Goal: Task Accomplishment & Management: Manage account settings

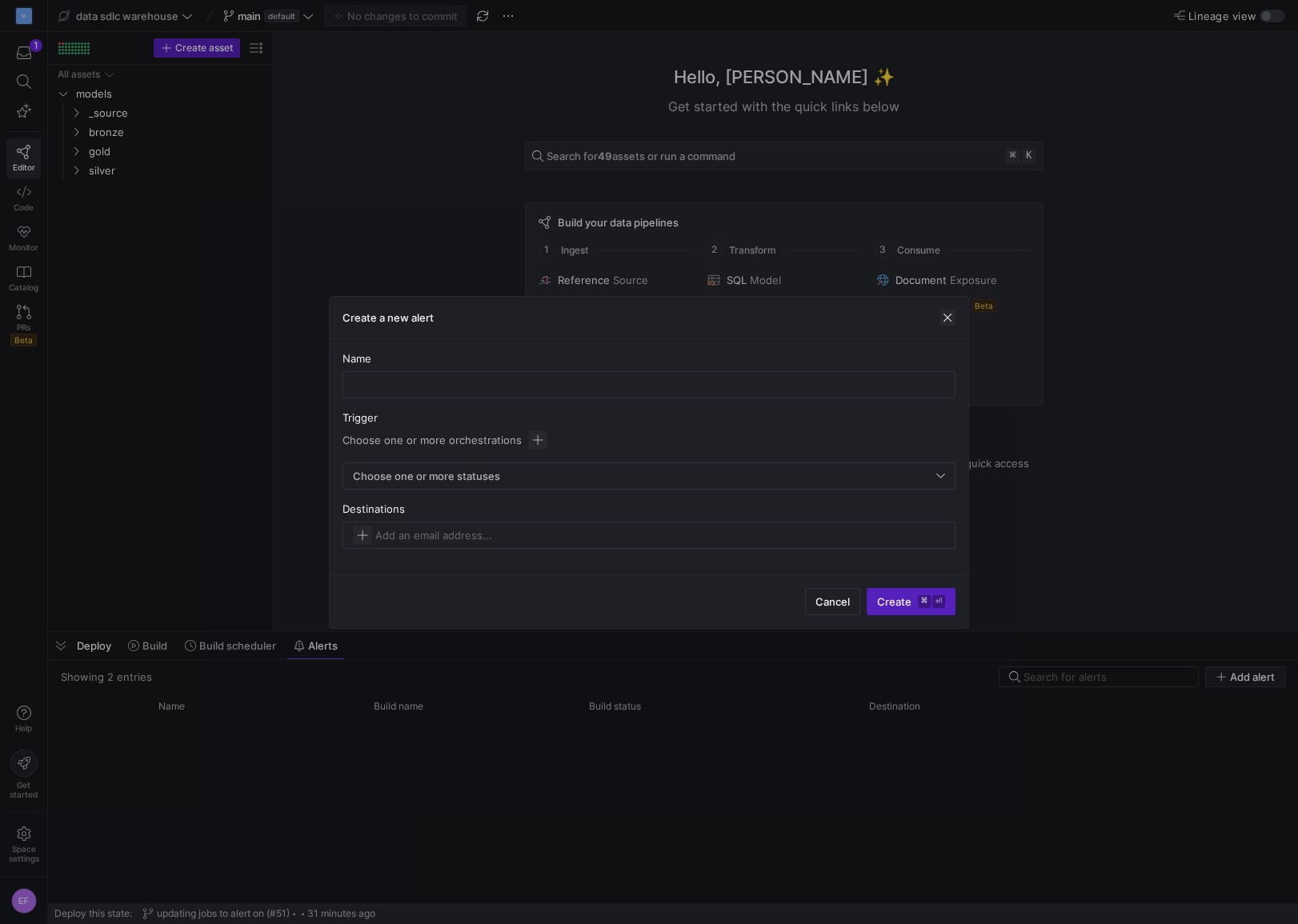
click at [949, 319] on span "button" at bounding box center [948, 318] width 16 height 16
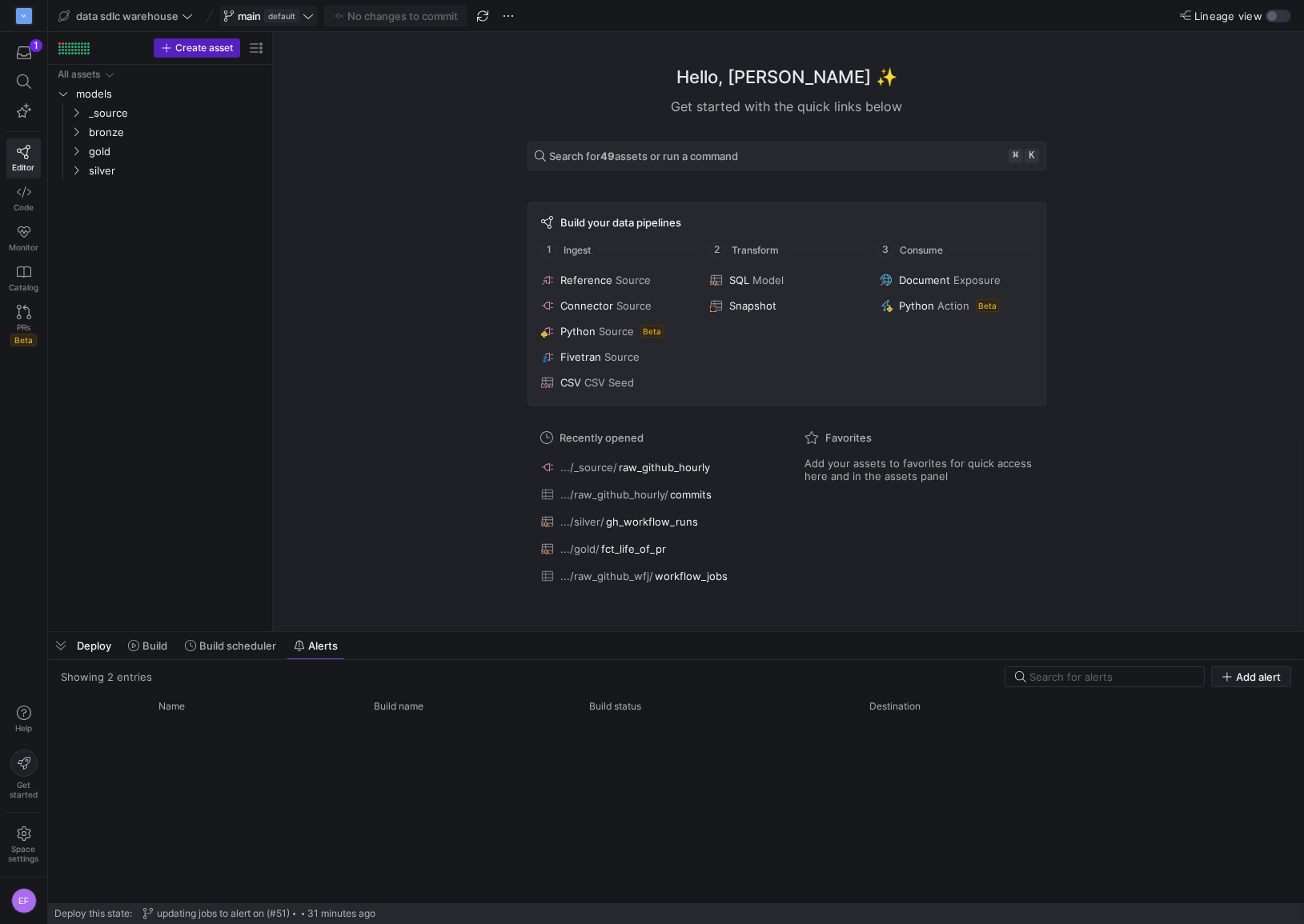
click at [314, 19] on icon at bounding box center [308, 16] width 11 height 11
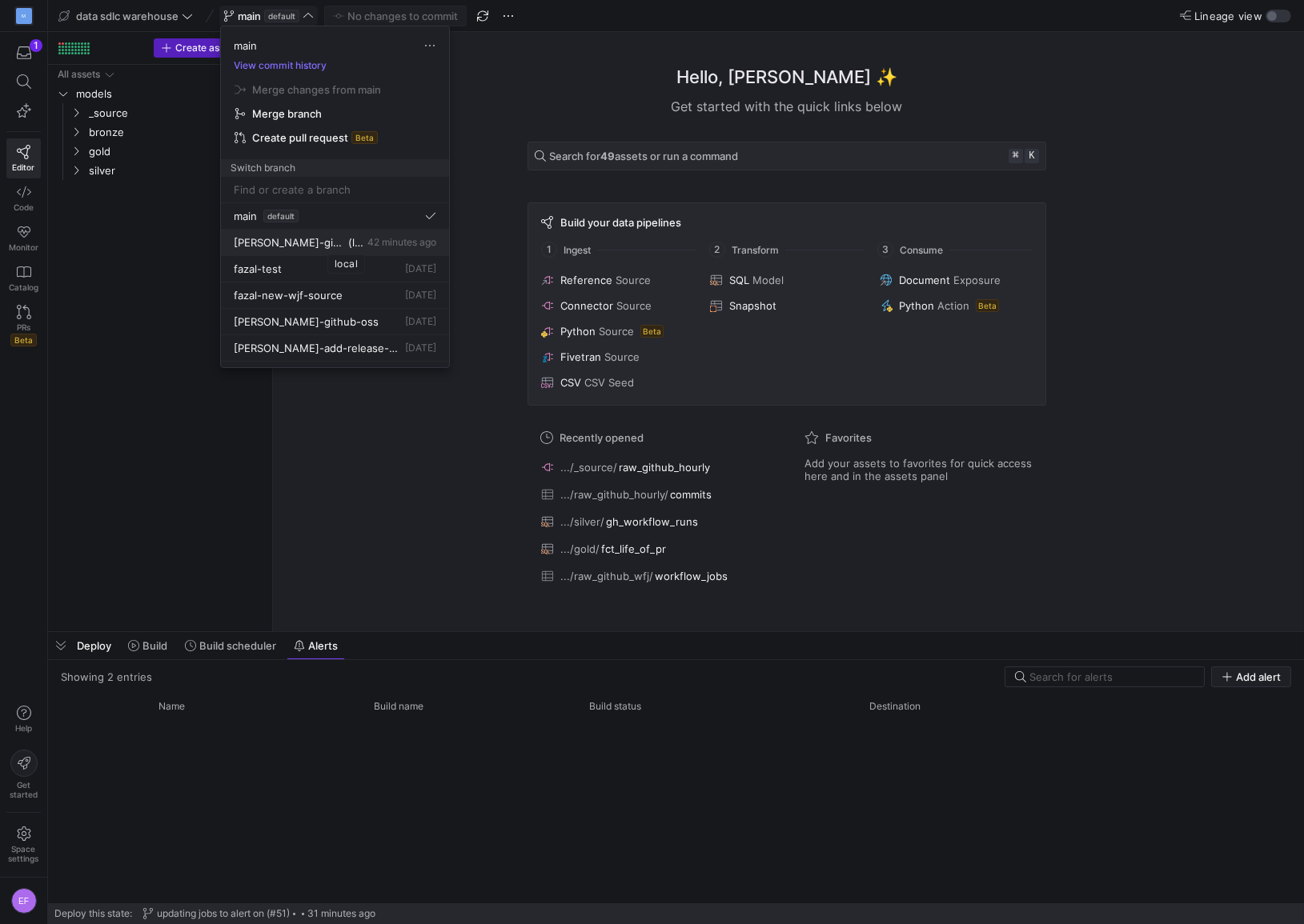
click at [347, 245] on span "(local)" at bounding box center [355, 242] width 16 height 13
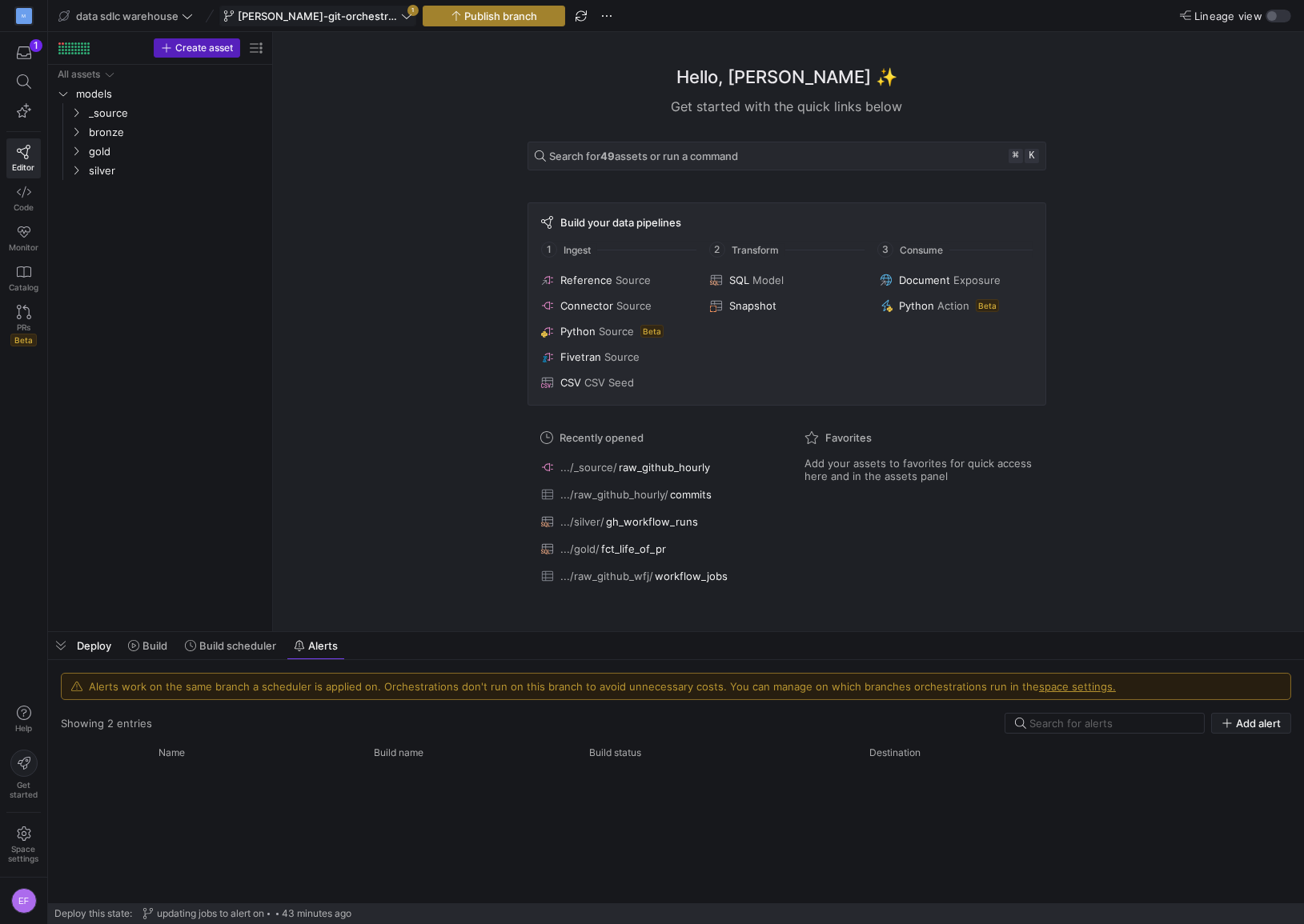
click at [451, 19] on icon "button" at bounding box center [457, 16] width 11 height 11
click at [572, 17] on span "button" at bounding box center [581, 16] width 19 height 19
click at [401, 15] on icon at bounding box center [407, 16] width 11 height 11
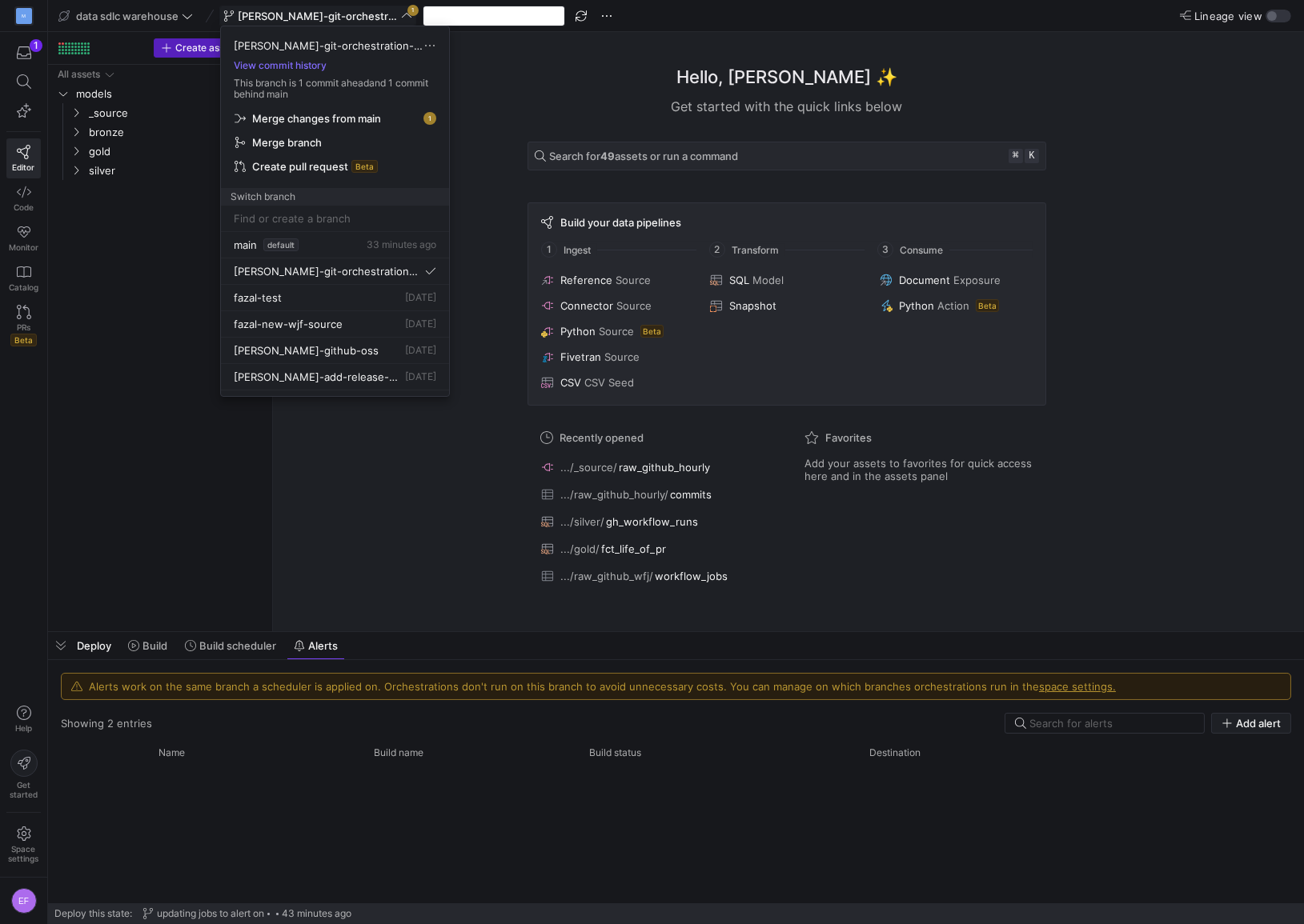
click at [384, 118] on span "Merge changes from main" at bounding box center [335, 118] width 201 height 13
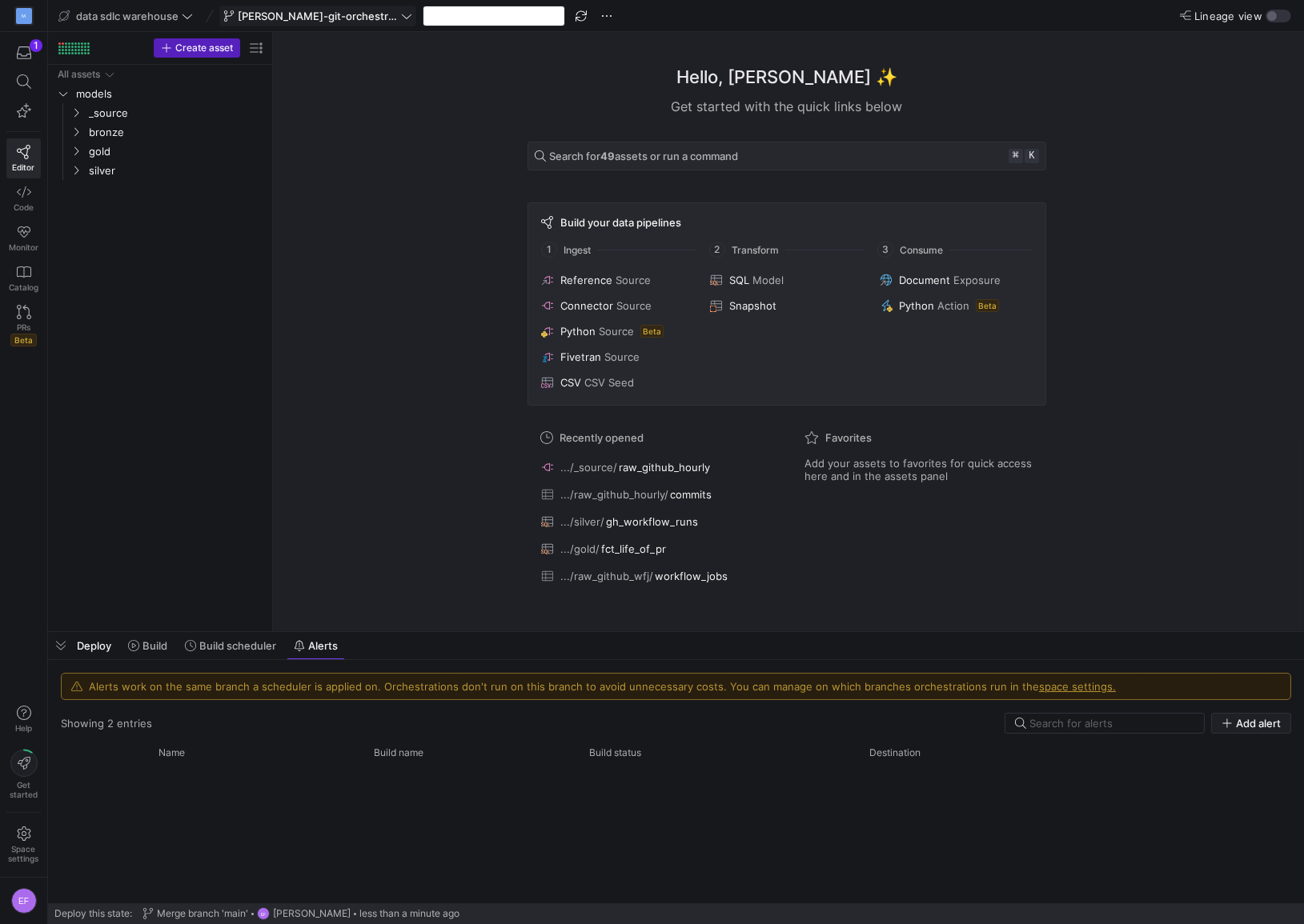
click at [401, 15] on icon at bounding box center [407, 16] width 11 height 11
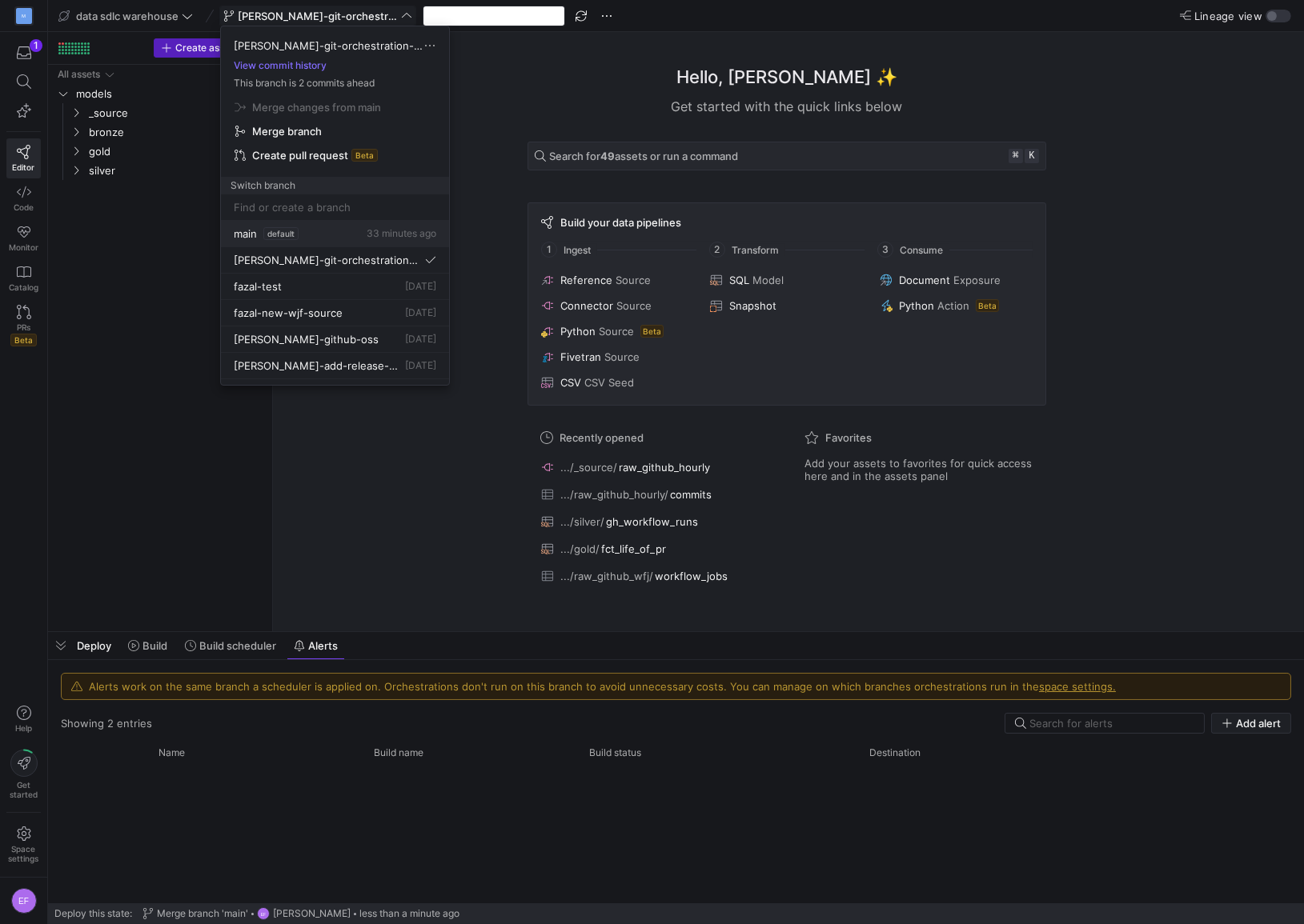
click at [320, 222] on button "main default 33 minutes ago" at bounding box center [334, 233] width 228 height 27
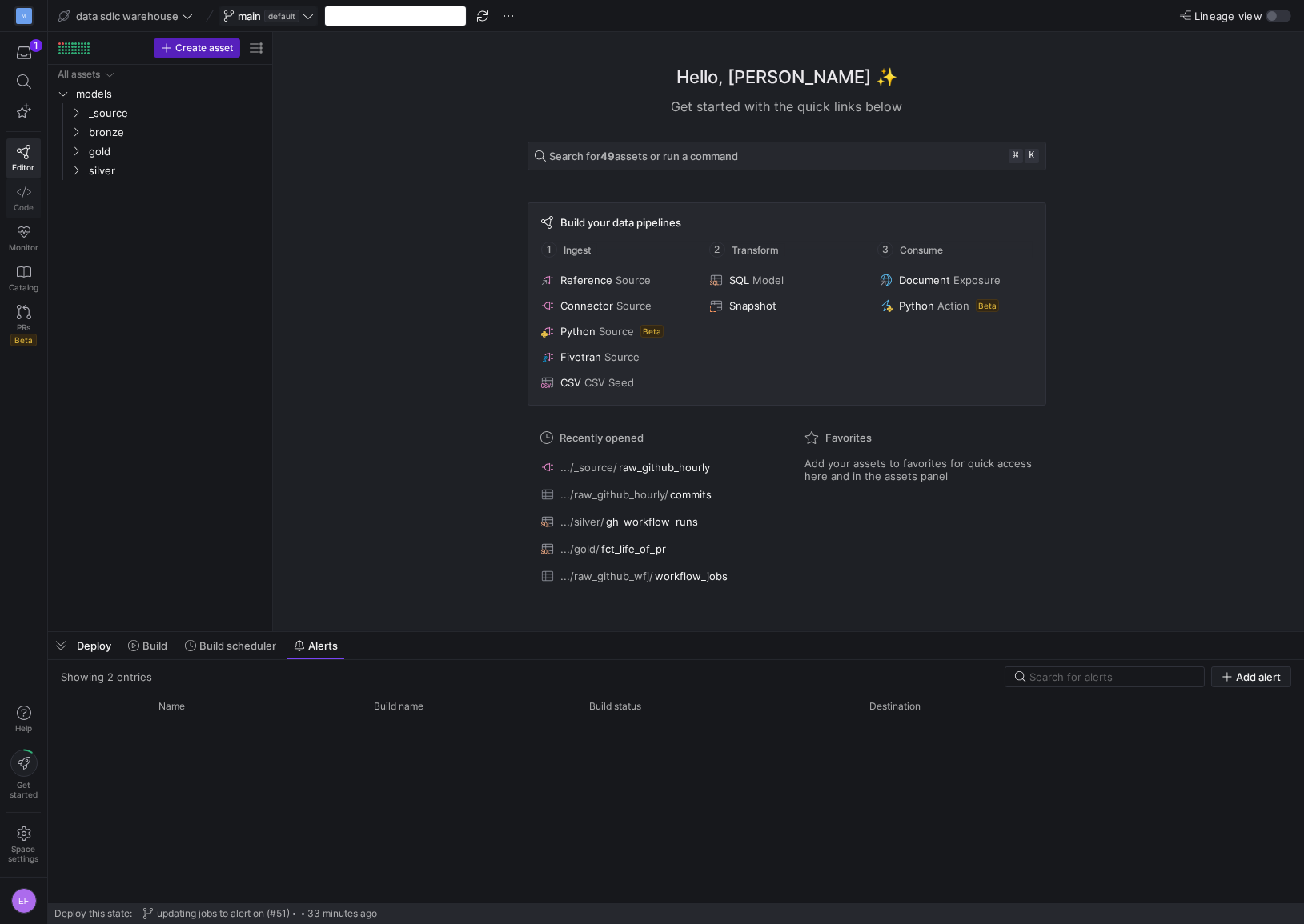
click at [29, 183] on link "Code" at bounding box center [24, 198] width 34 height 40
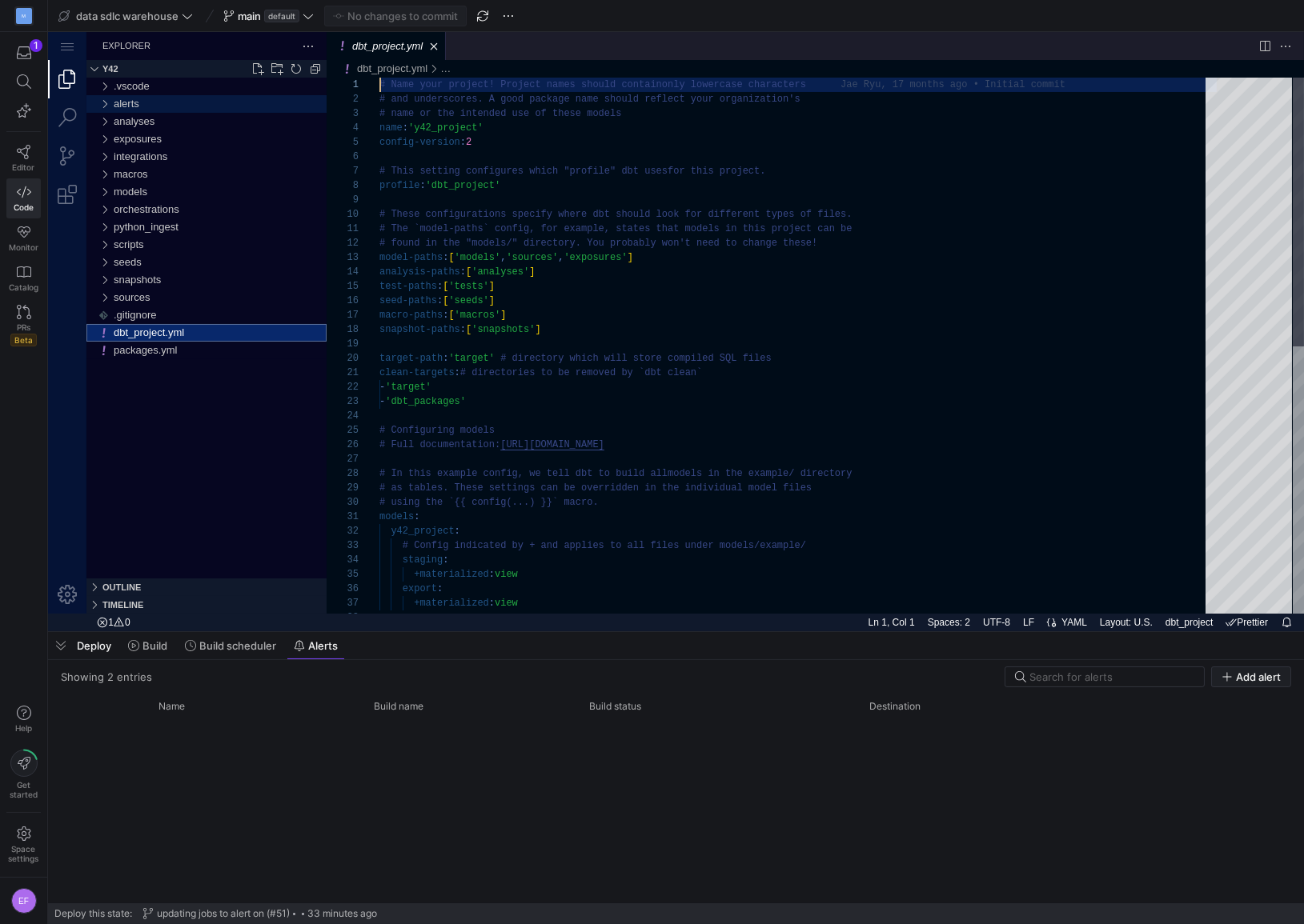
click at [102, 101] on div "alerts" at bounding box center [105, 104] width 24 height 18
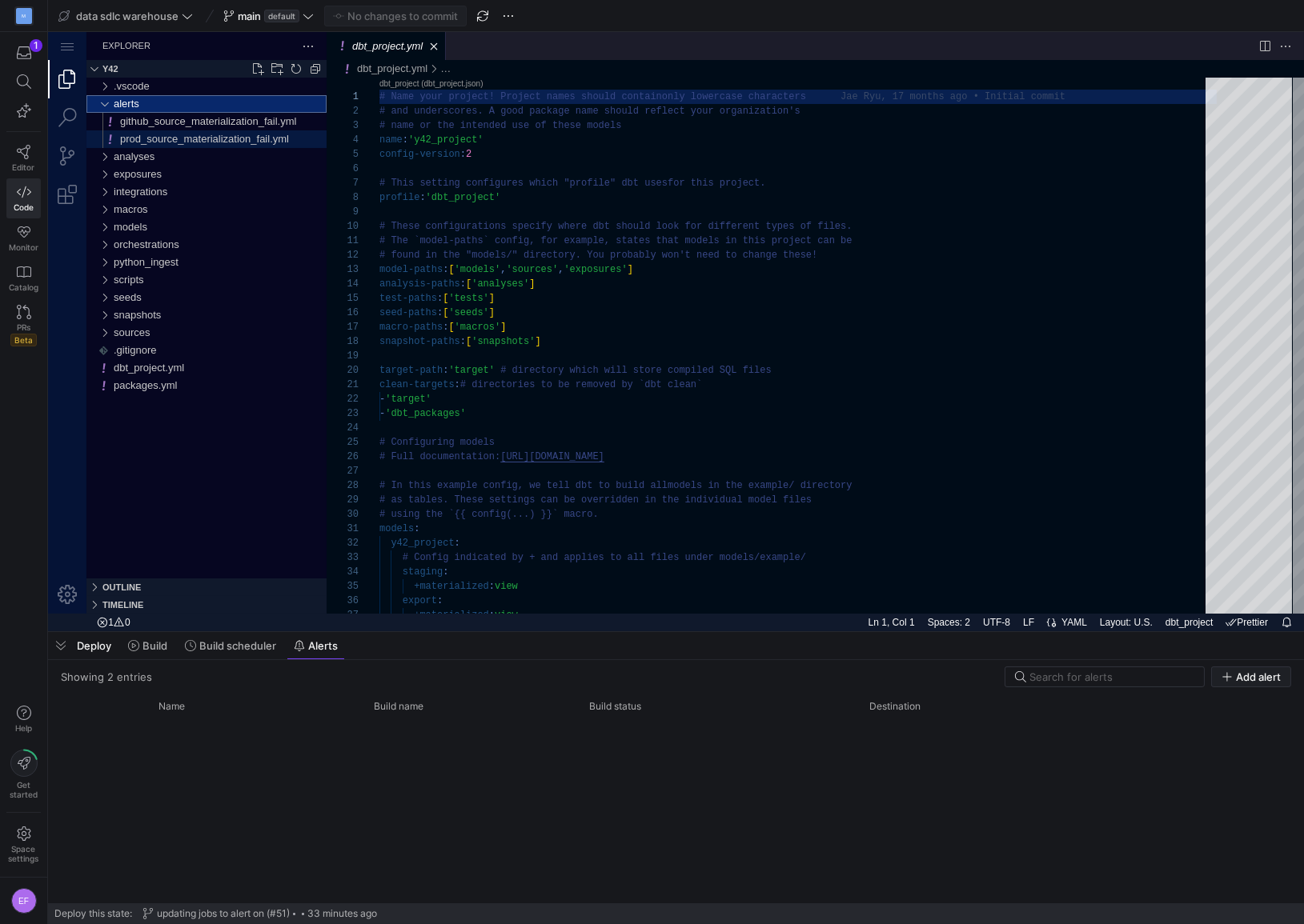
click at [249, 133] on span "prod_source_materialization_fail.yml" at bounding box center [204, 139] width 169 height 12
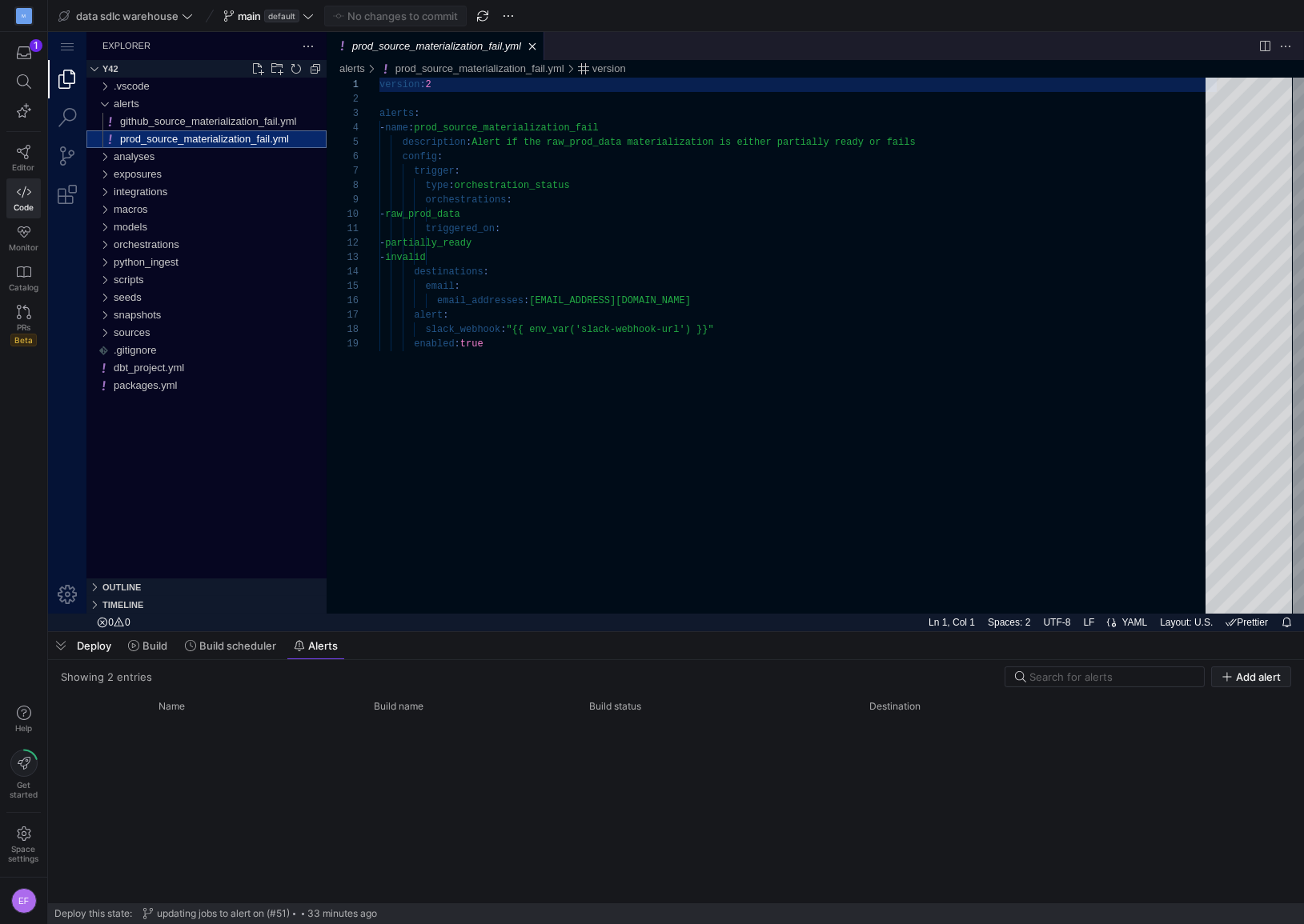
scroll to position [144, 0]
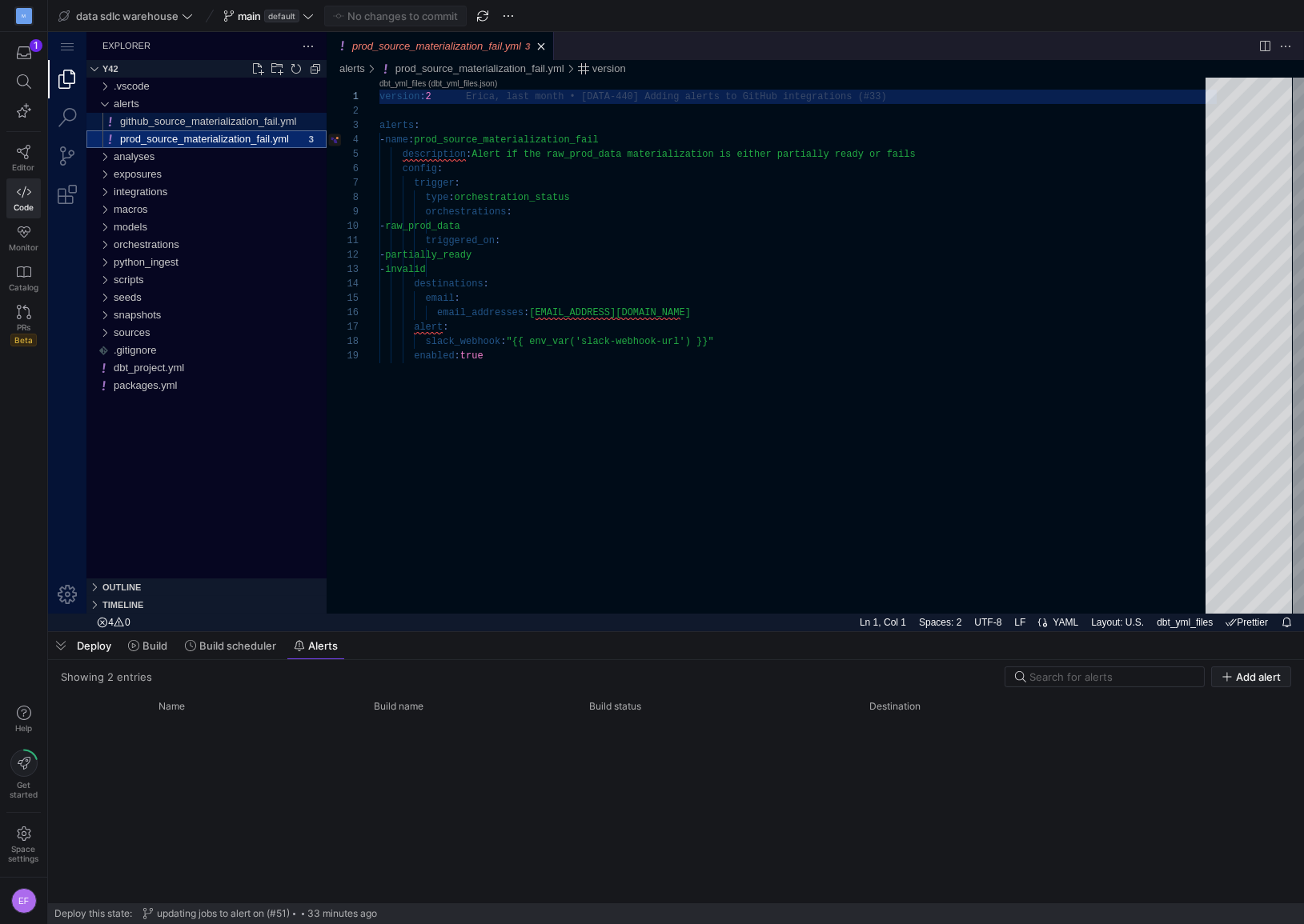
click at [148, 120] on span "github_source_materialization_fail.yml" at bounding box center [208, 121] width 176 height 12
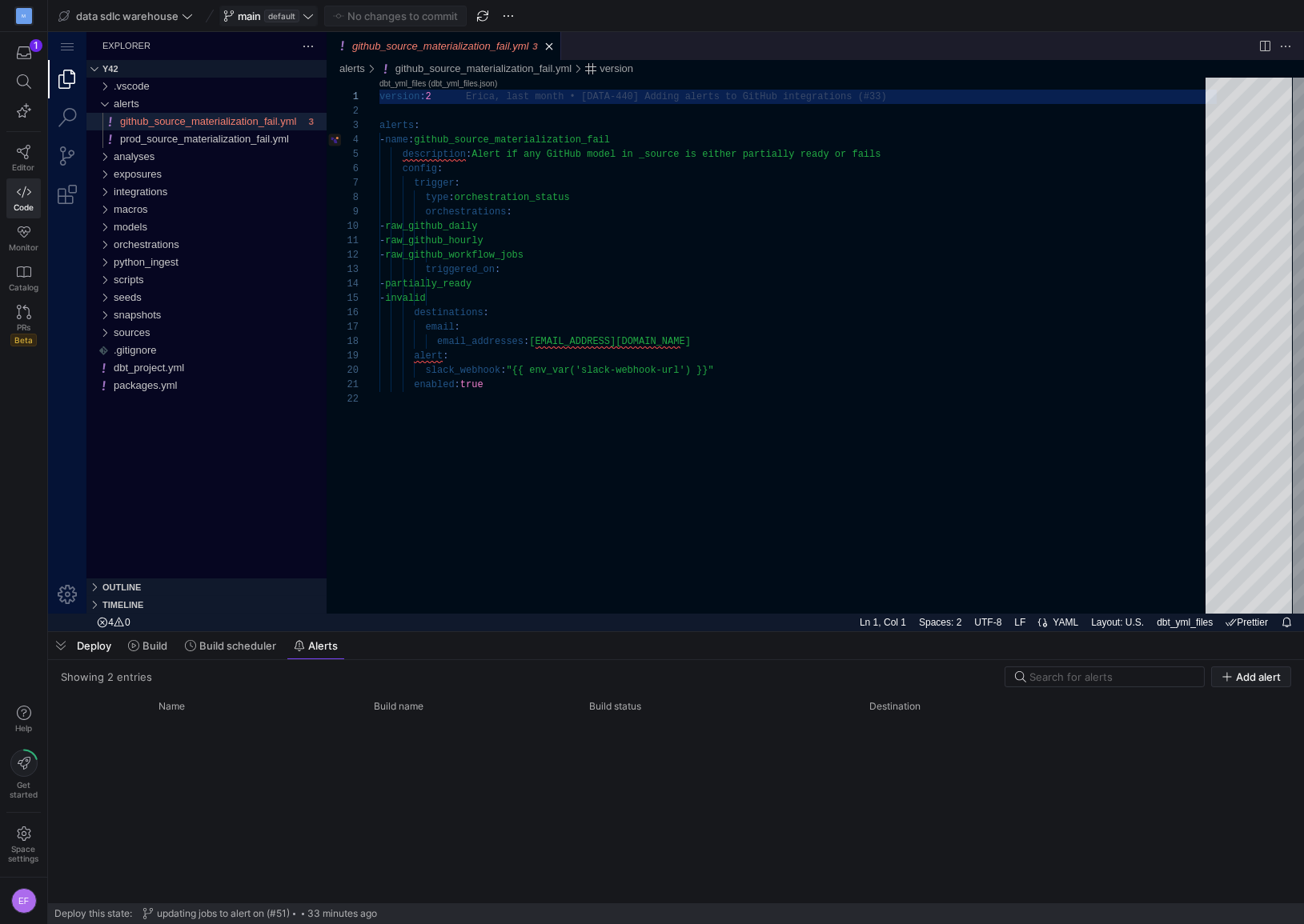
click at [315, 15] on span at bounding box center [268, 16] width 97 height 19
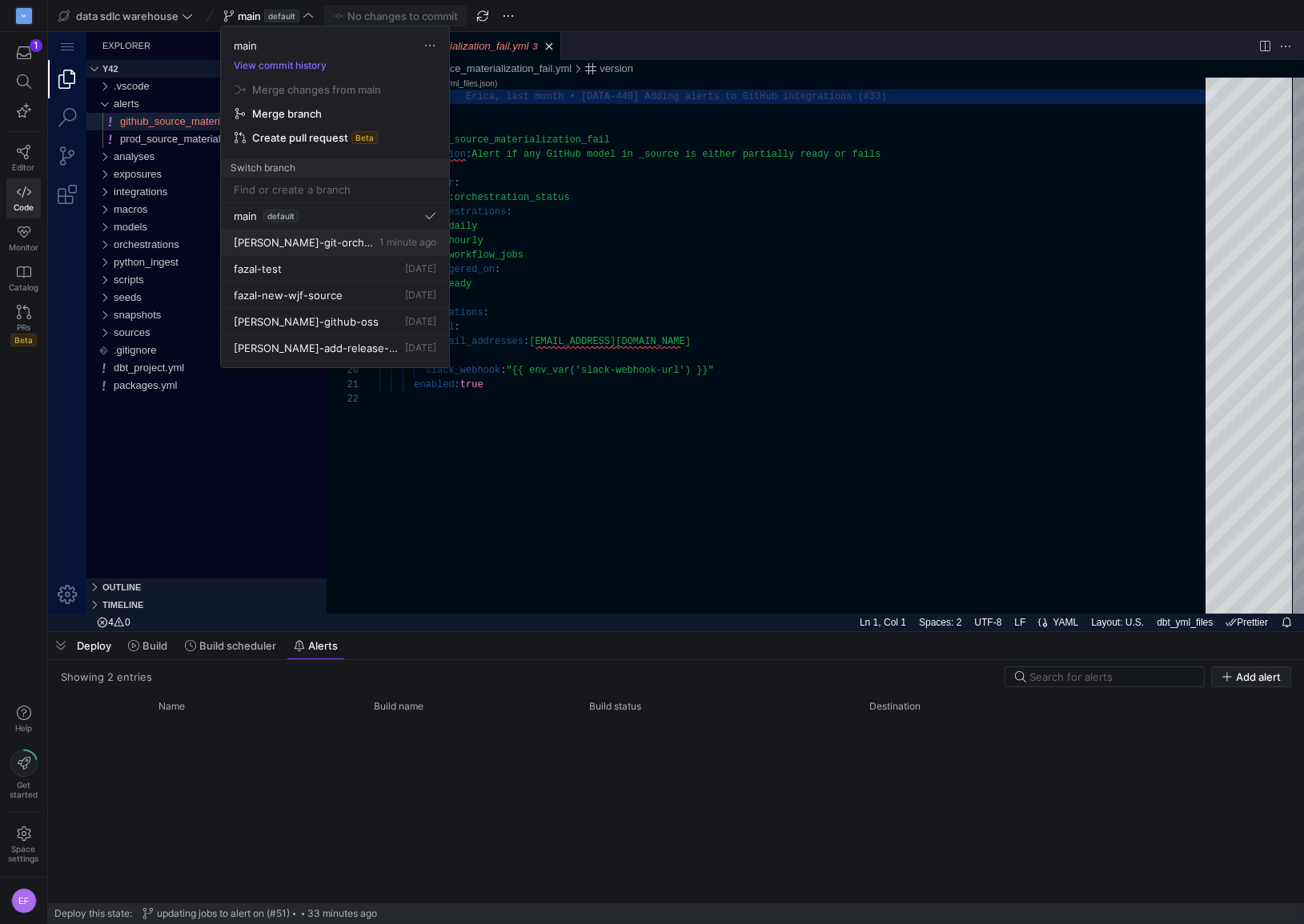
click at [321, 239] on span "[PERSON_NAME]-git-orchestration-alerts" at bounding box center [305, 242] width 143 height 13
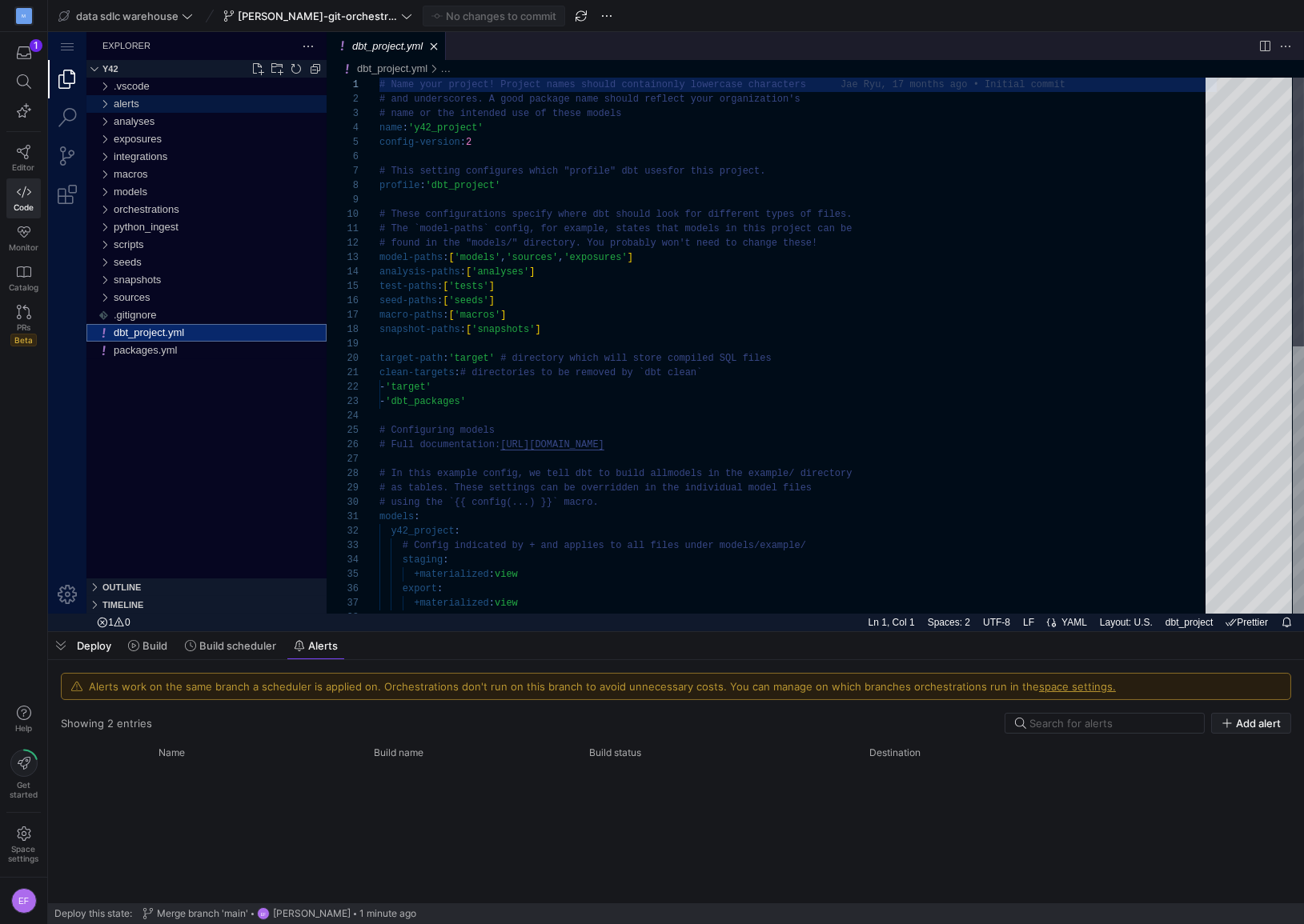
click at [104, 104] on div "alerts" at bounding box center [105, 104] width 24 height 18
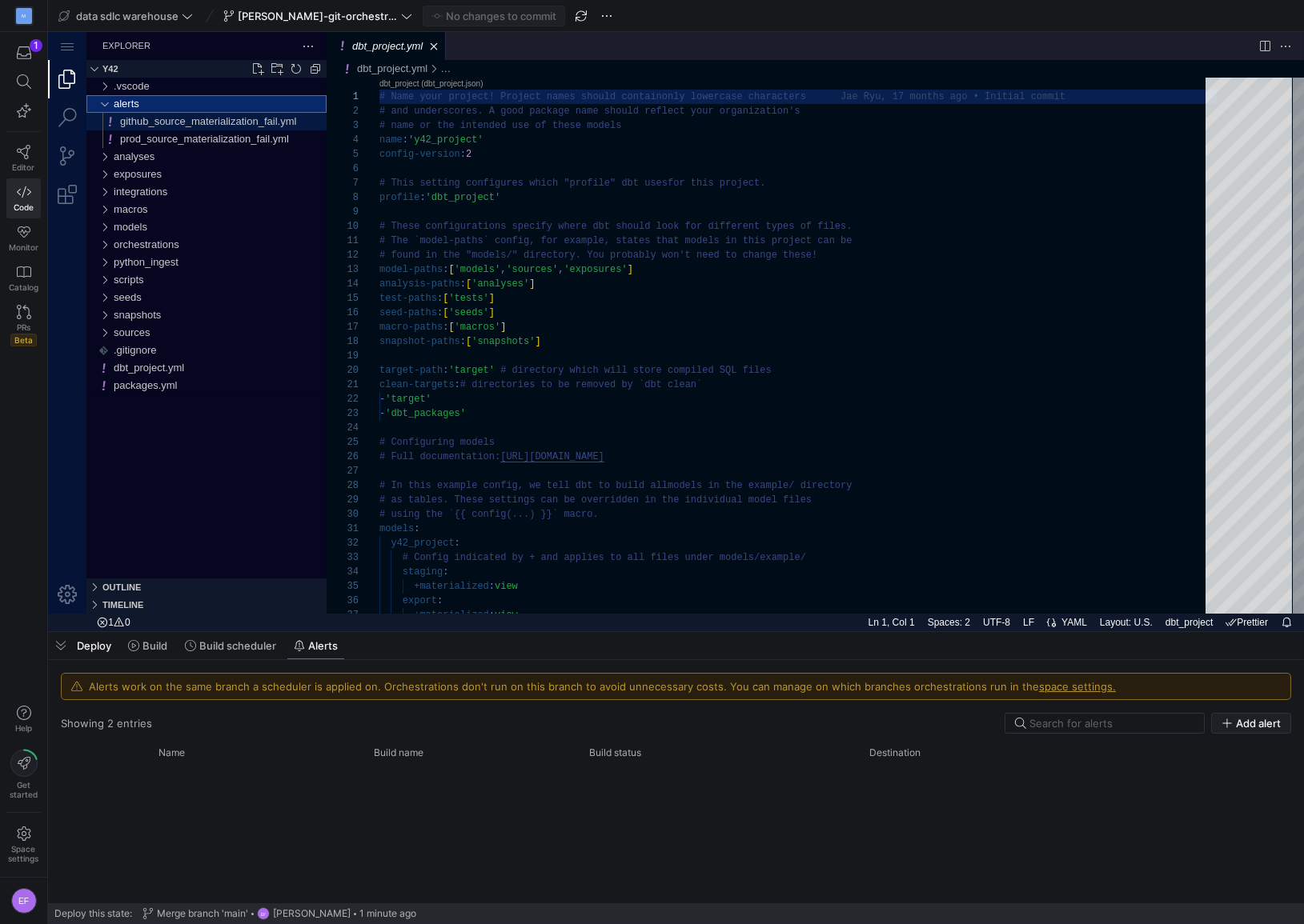
click at [307, 119] on div "github_source_materialization_fail.yml" at bounding box center [223, 122] width 207 height 18
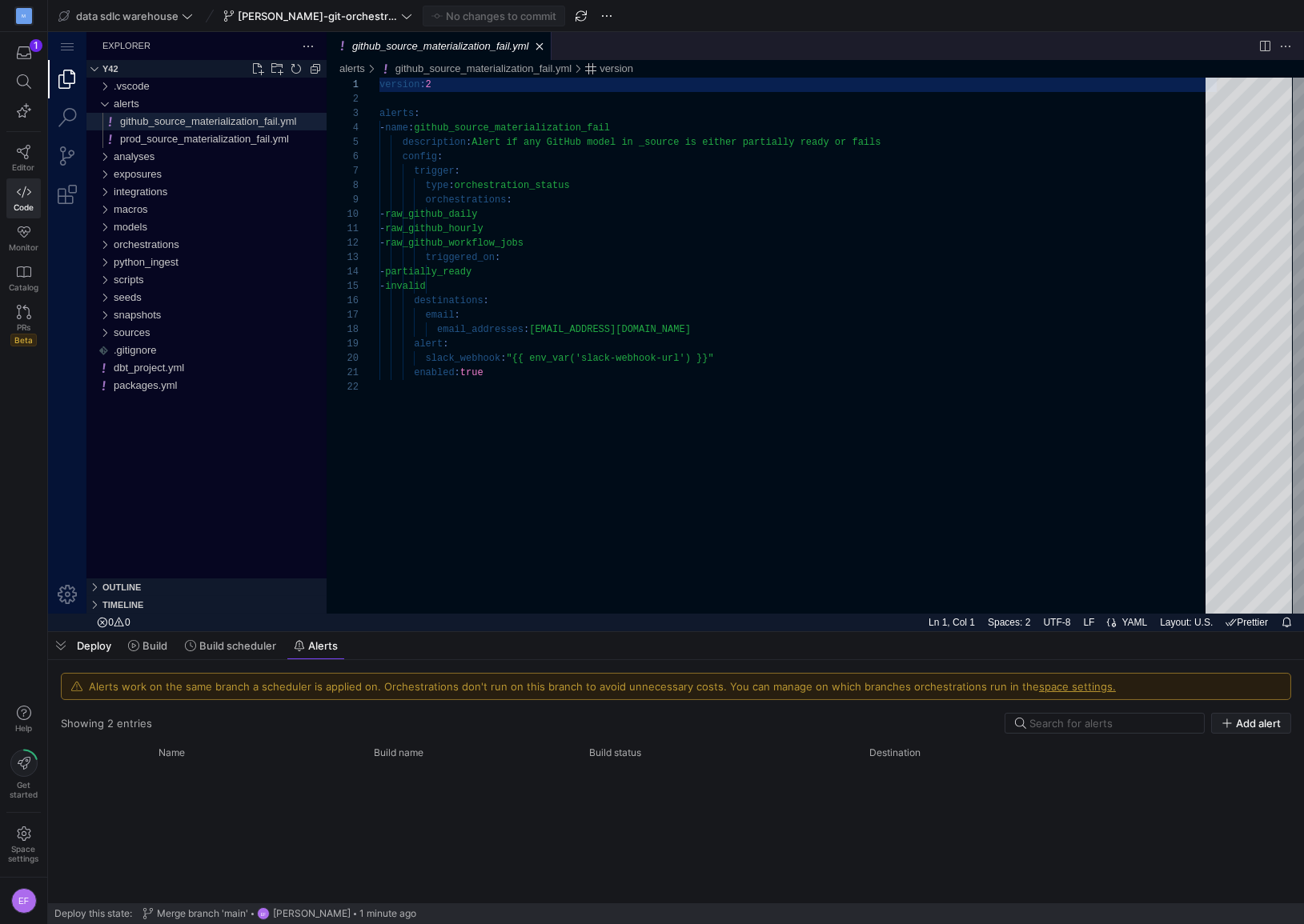
scroll to position [144, 0]
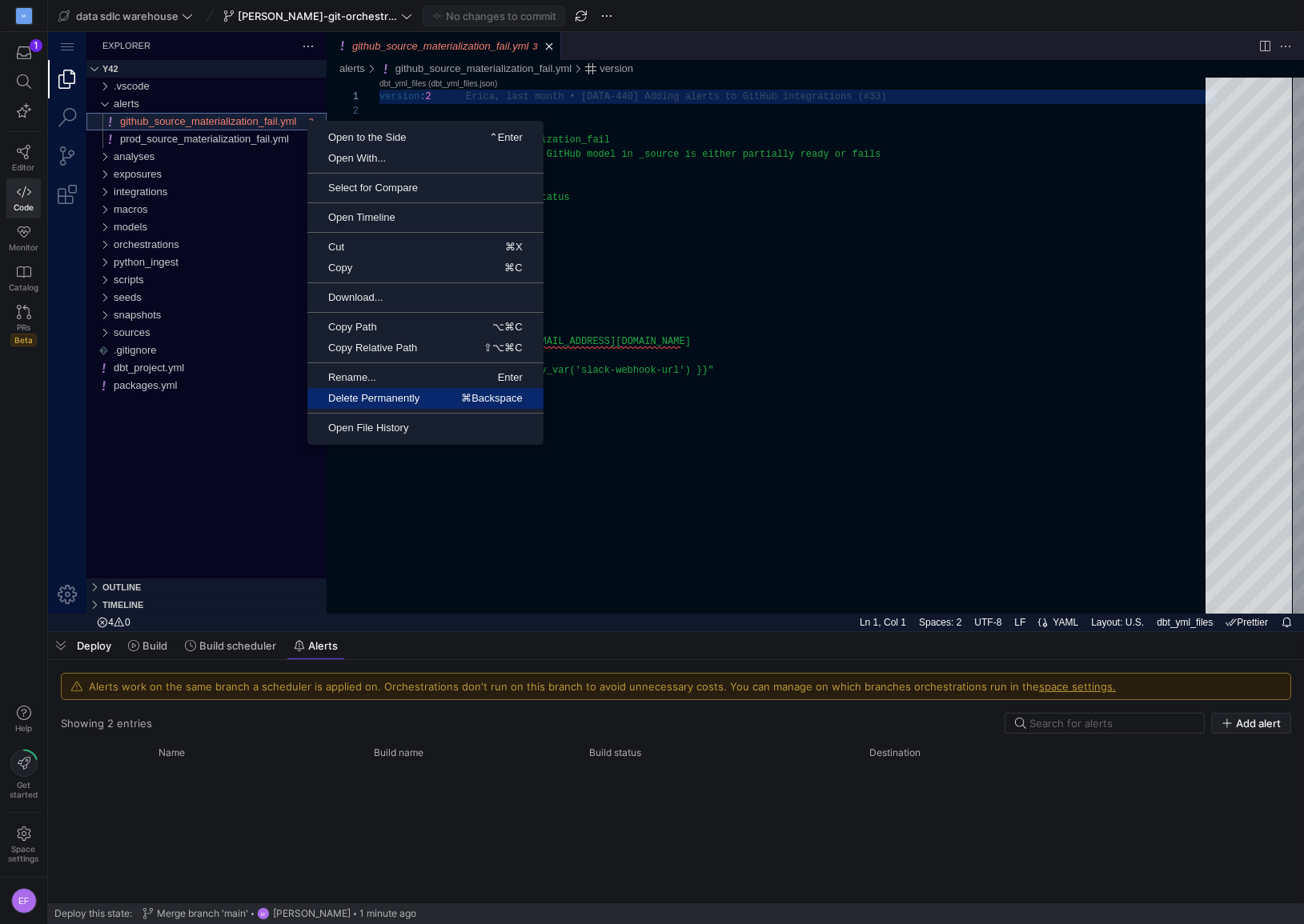
click at [368, 403] on span "Delete Permanently" at bounding box center [374, 398] width 133 height 11
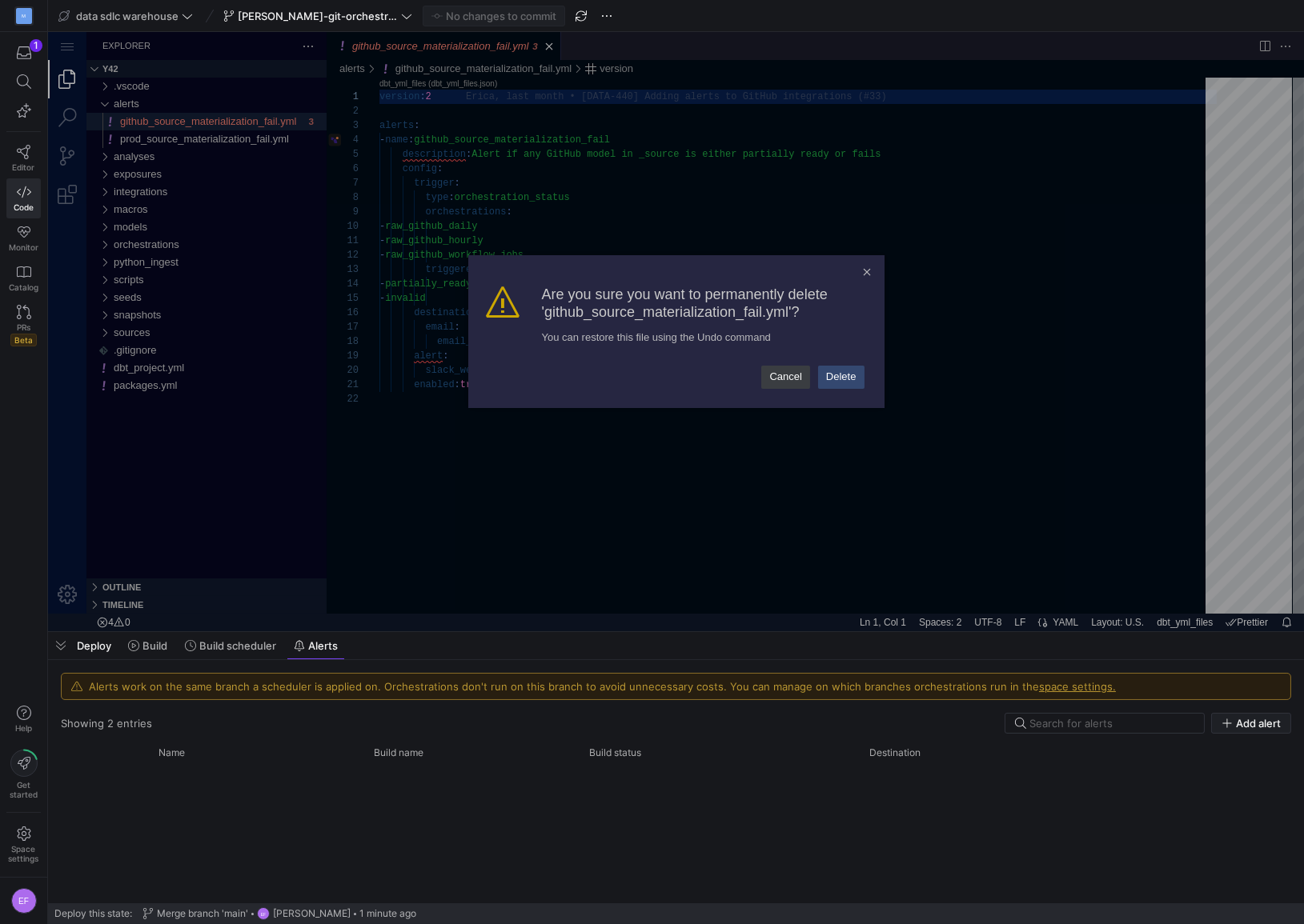
click at [839, 383] on link "Delete" at bounding box center [841, 377] width 46 height 23
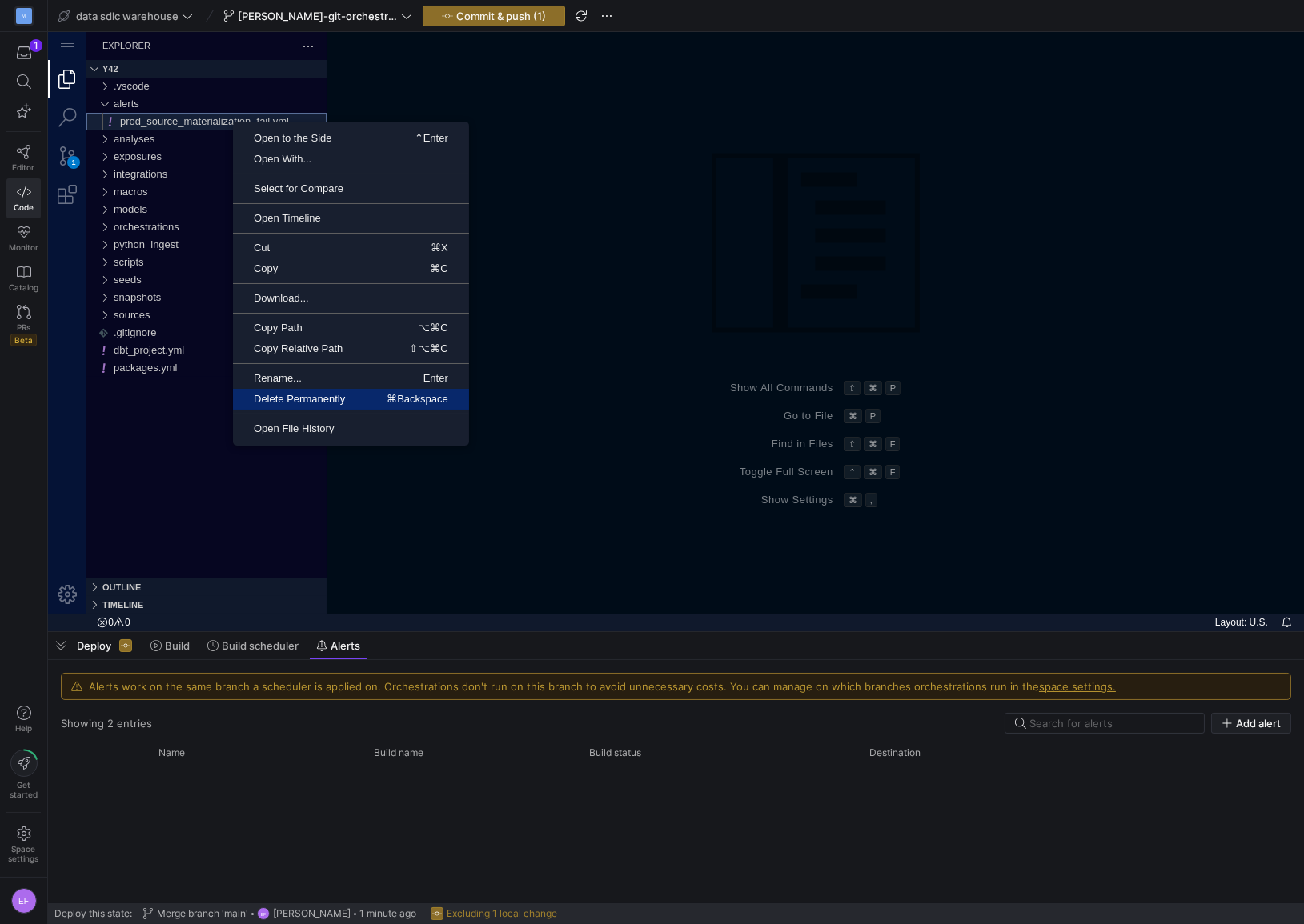
click at [345, 405] on link "Delete Permanently ⌘Backspace" at bounding box center [350, 400] width 236 height 21
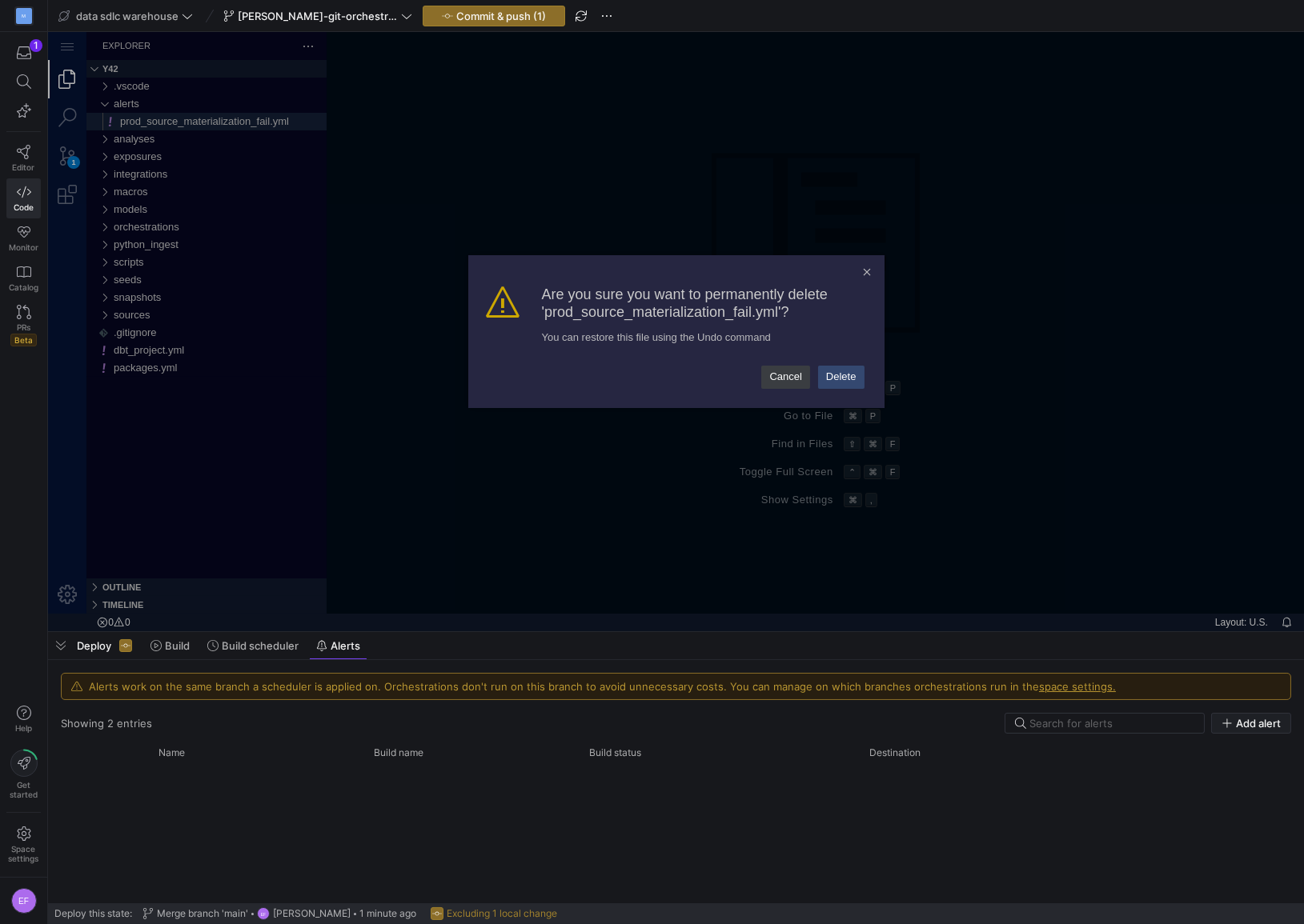
click at [851, 375] on link "Delete" at bounding box center [841, 377] width 46 height 23
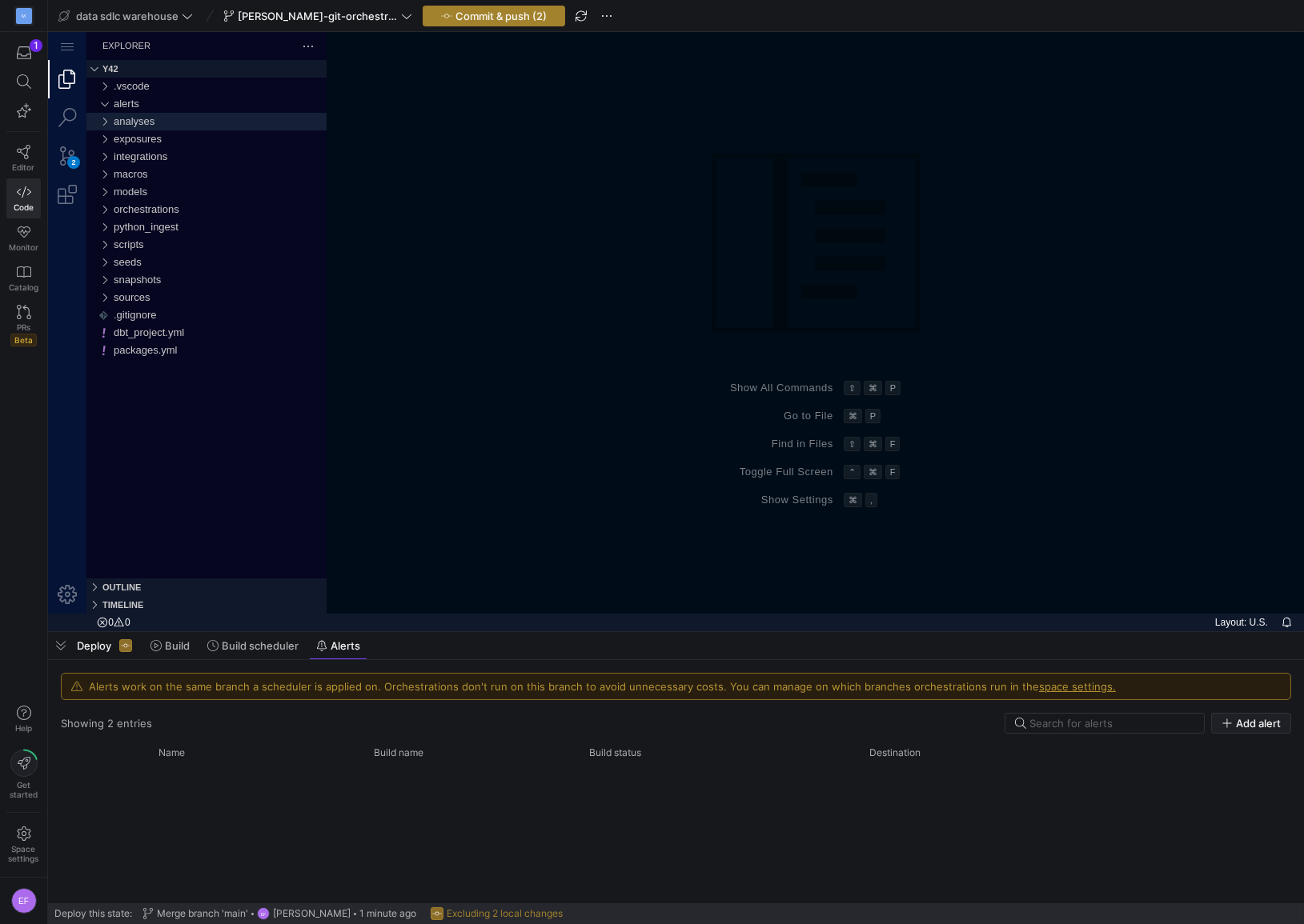
click at [513, 20] on span "Commit & push (2)" at bounding box center [501, 16] width 92 height 13
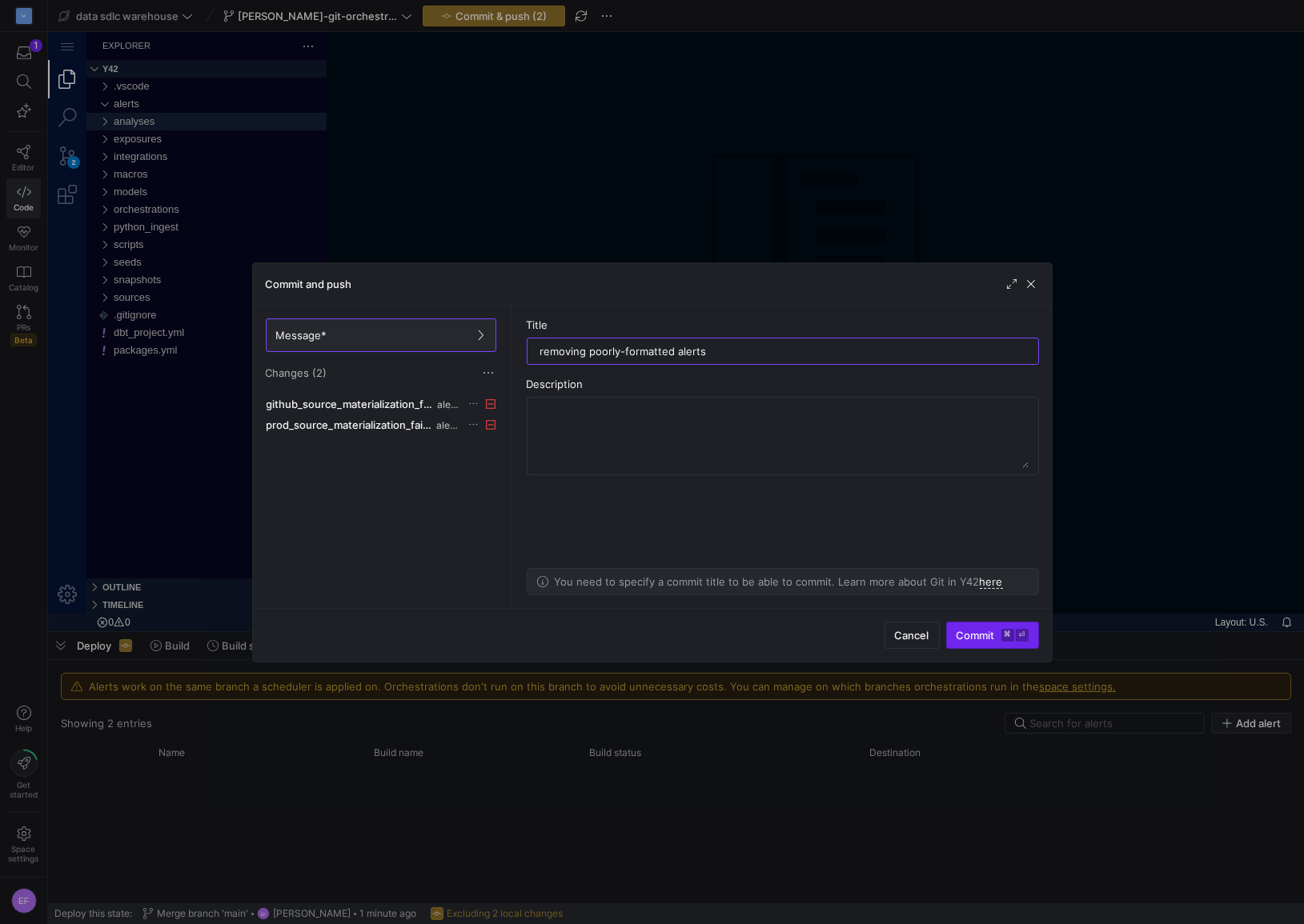
type input "removing poorly-formatted alerts"
click at [975, 635] on span "Commit ⌘ ⏎" at bounding box center [993, 635] width 72 height 13
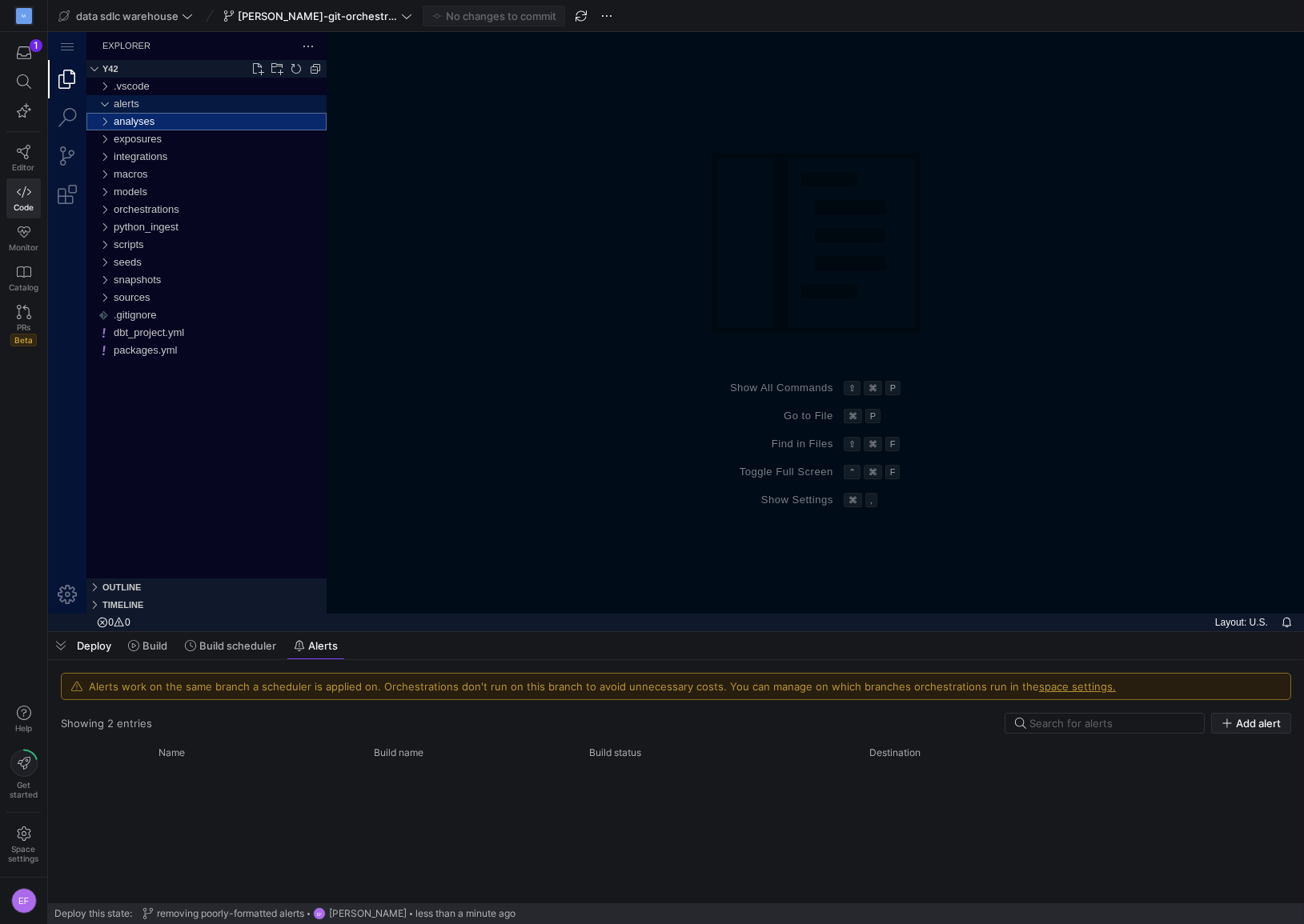
click at [101, 102] on div "alerts" at bounding box center [105, 104] width 24 height 18
click at [572, 17] on span "button" at bounding box center [581, 16] width 19 height 19
click at [401, 15] on icon at bounding box center [407, 16] width 11 height 11
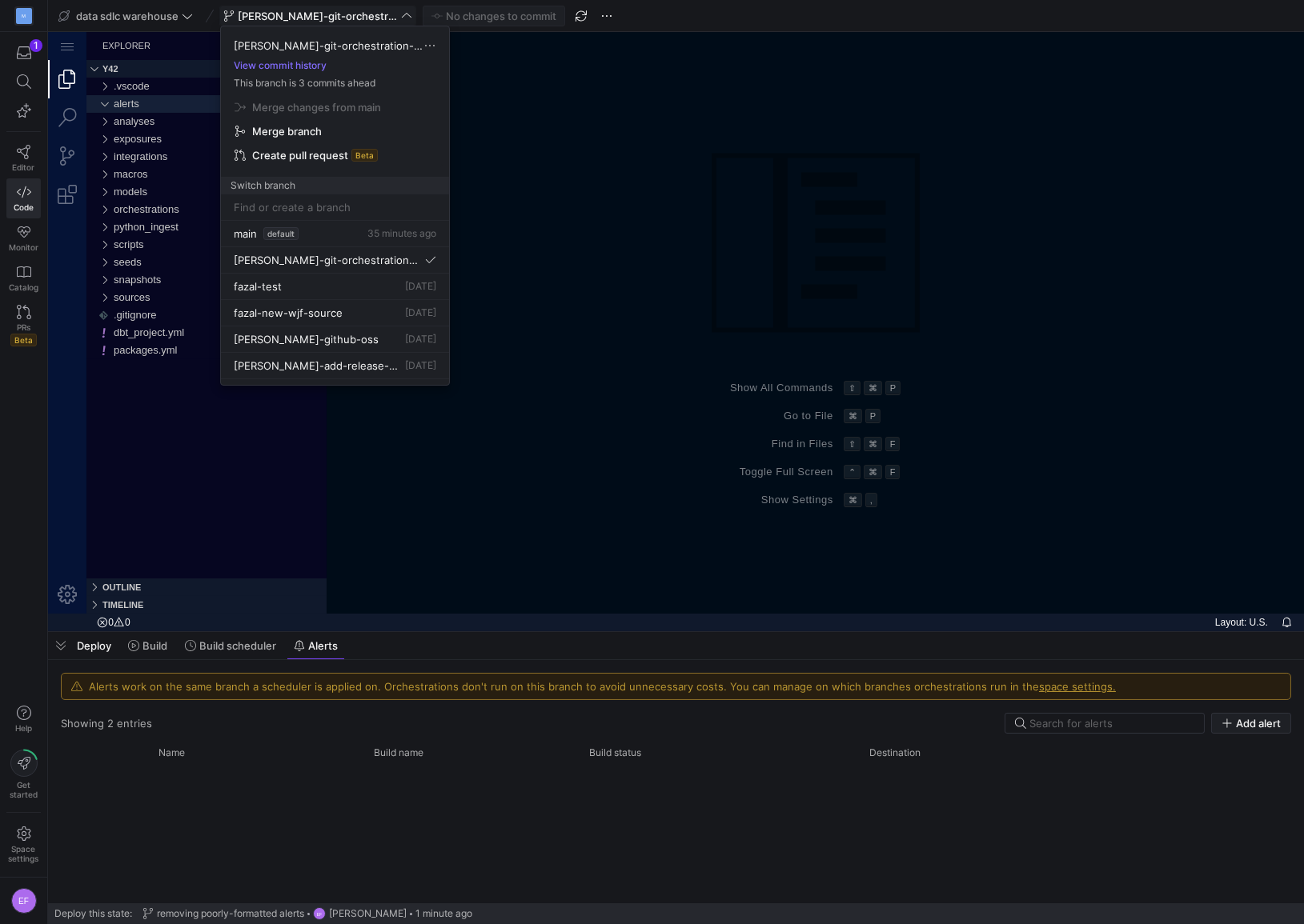
click at [285, 156] on span "Create pull request" at bounding box center [300, 156] width 96 height 13
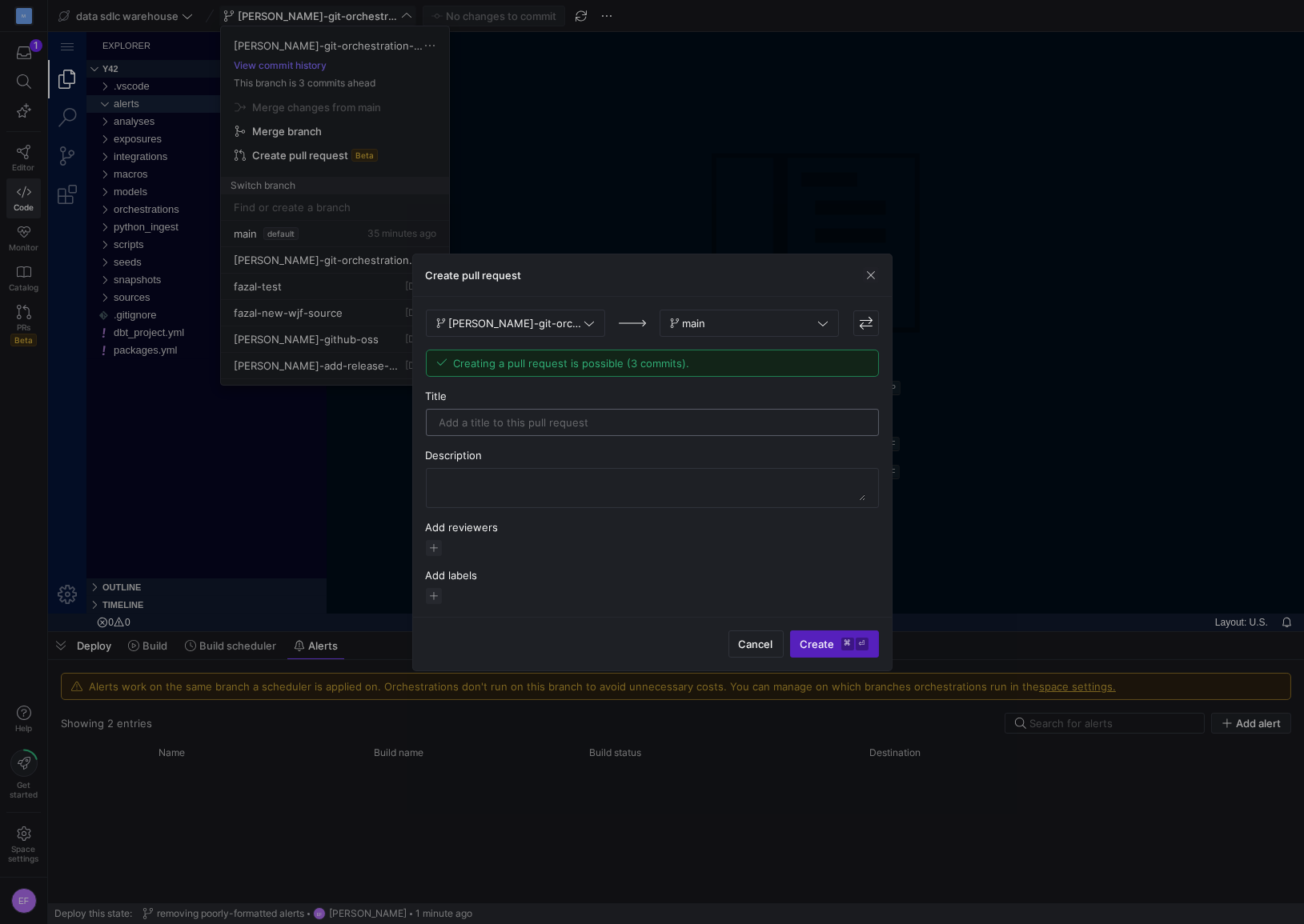
click at [568, 424] on input "text" at bounding box center [652, 422] width 426 height 13
type input "removing incorrectly-formatted alerts"
click at [811, 642] on span "Create ⌘ ⏎" at bounding box center [834, 644] width 68 height 13
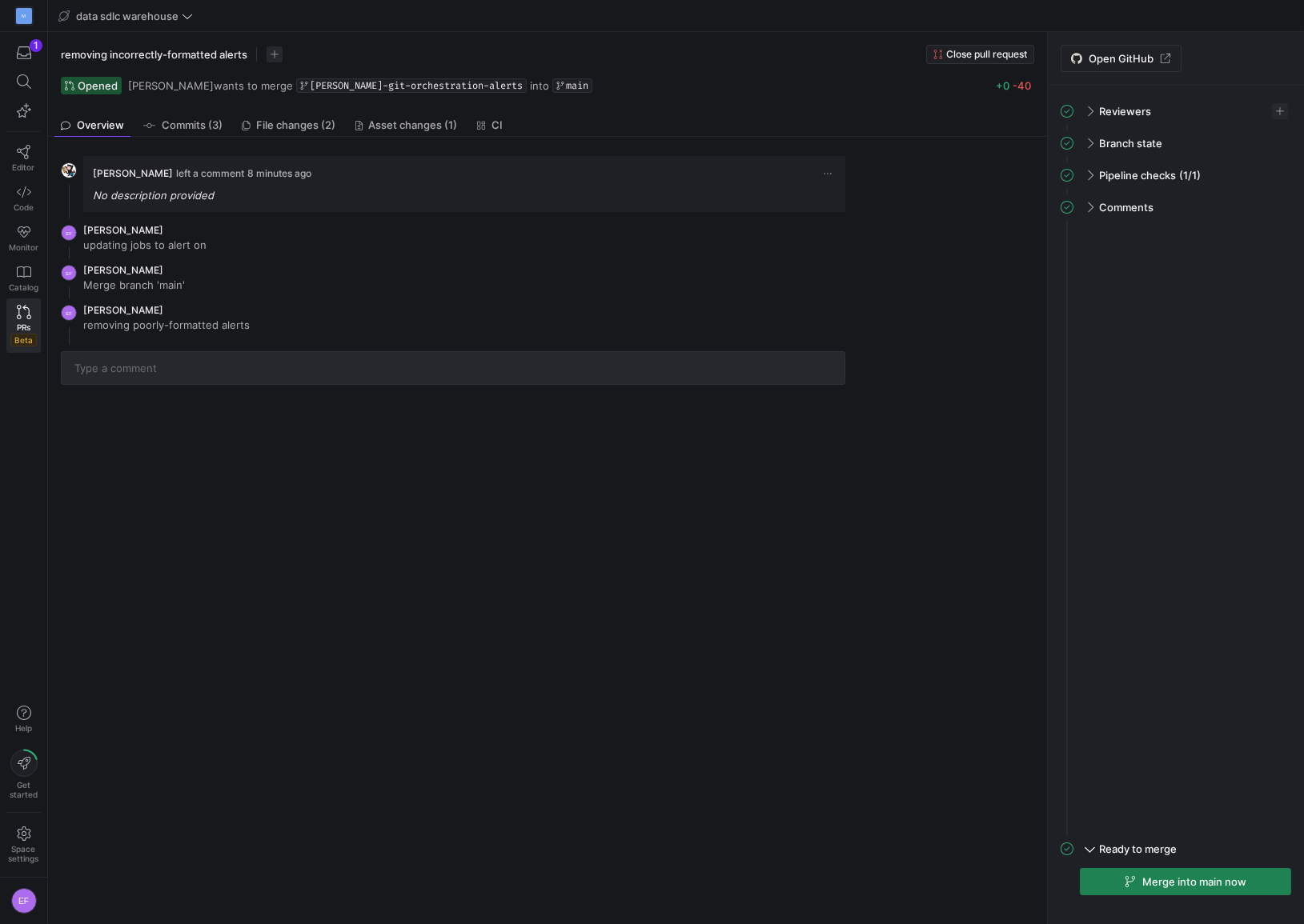
click at [493, 567] on div "[PERSON_NAME] left a comment 8 minutes ago No description provided EF [PERSON_N…" at bounding box center [544, 530] width 993 height 787
